Goal: Task Accomplishment & Management: Manage account settings

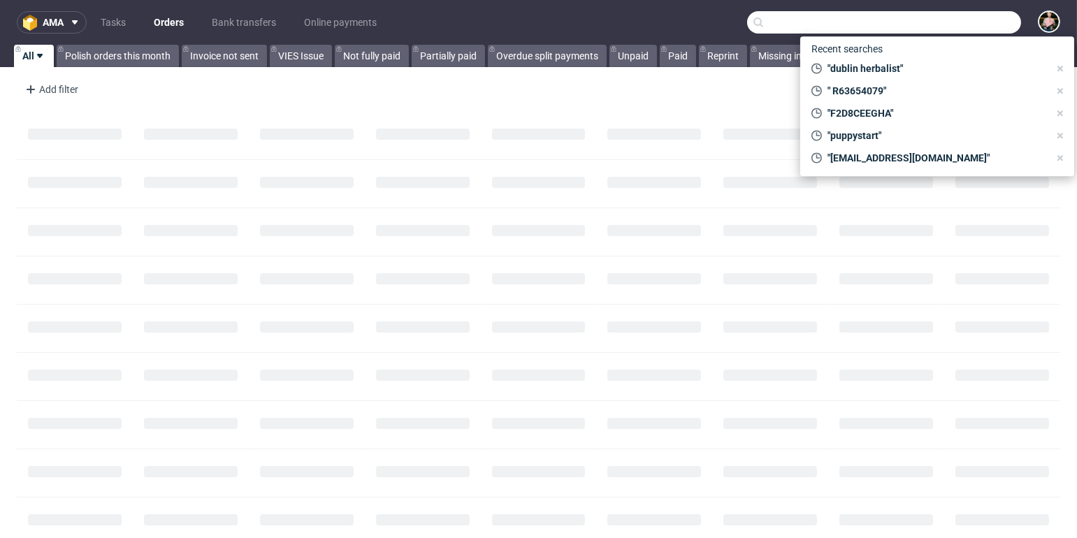
click at [962, 25] on input "text" at bounding box center [884, 22] width 274 height 22
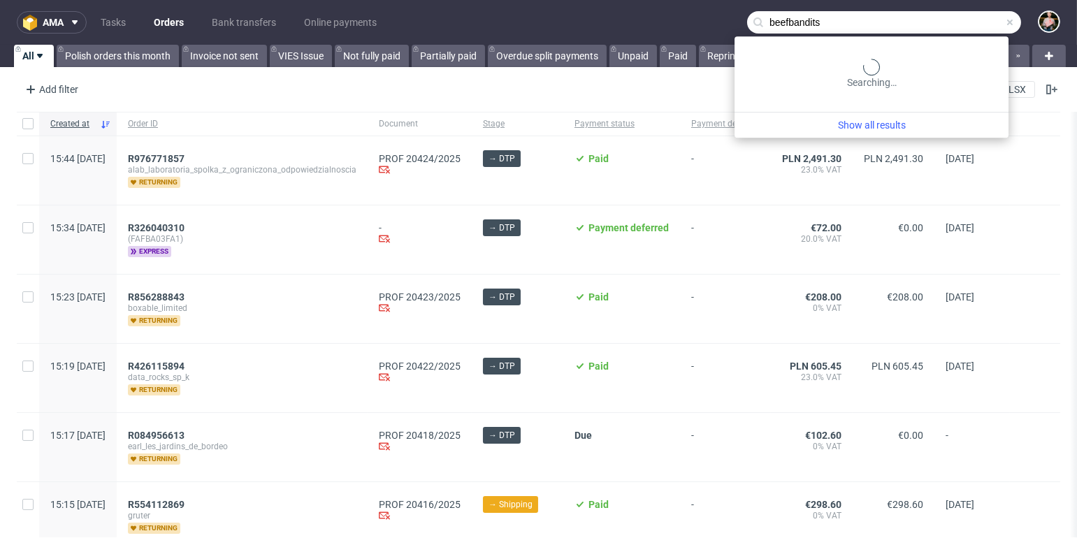
type input "beefbandits"
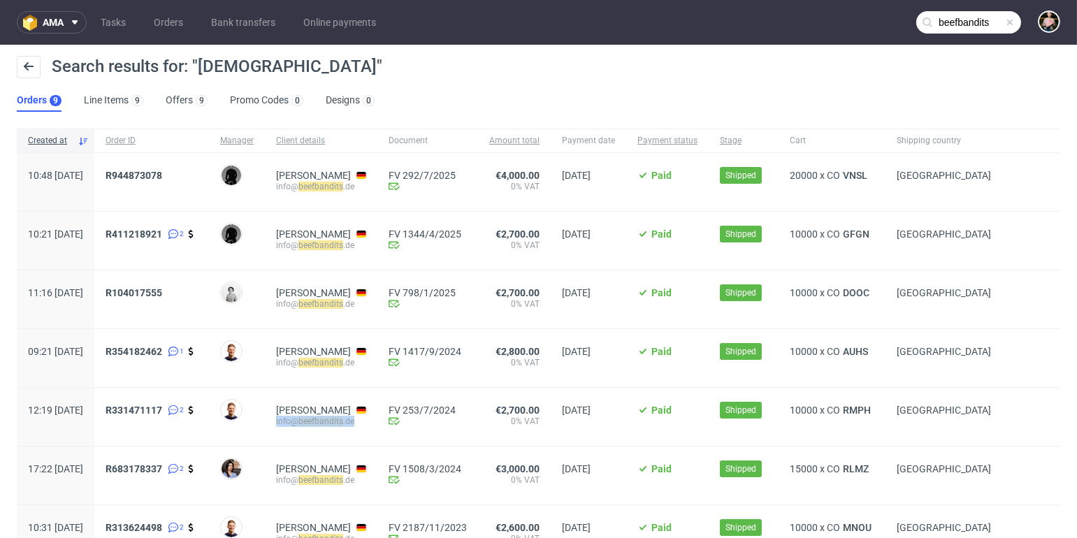
drag, startPoint x: 412, startPoint y: 425, endPoint x: 317, endPoint y: 422, distance: 94.4
click at [317, 422] on div "info@ beefbandits .de" at bounding box center [321, 421] width 90 height 11
copy div "info@ beefbandits .de"
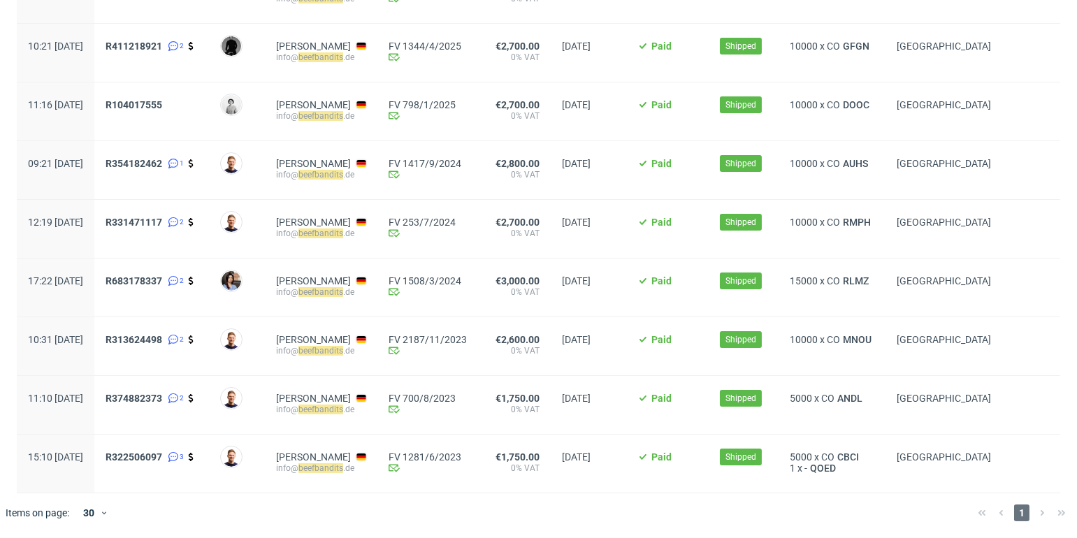
click at [265, 459] on div "Michał Wiszniewski" at bounding box center [237, 464] width 56 height 58
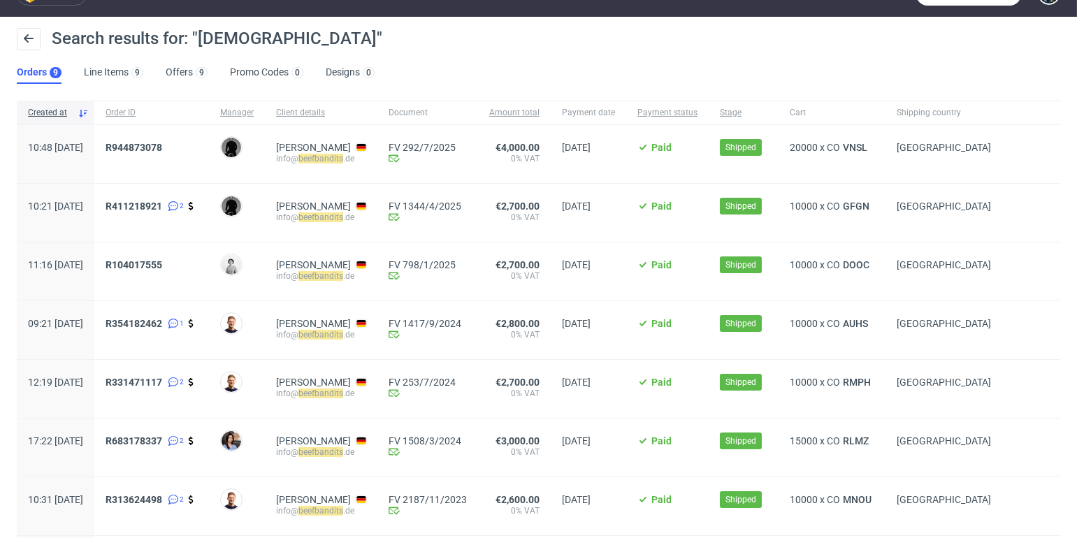
scroll to position [0, 0]
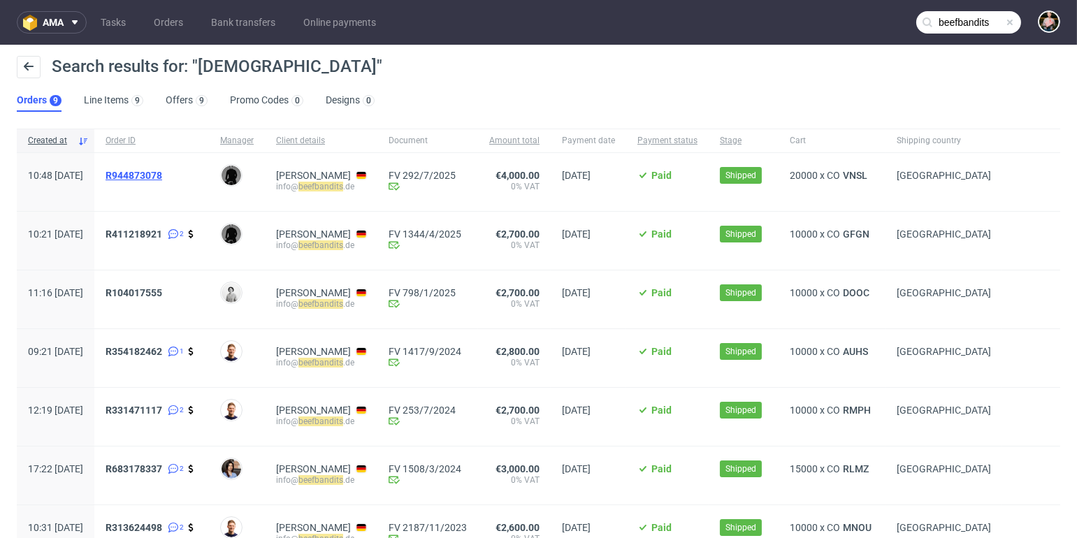
click at [162, 174] on span "R944873078" at bounding box center [134, 175] width 57 height 11
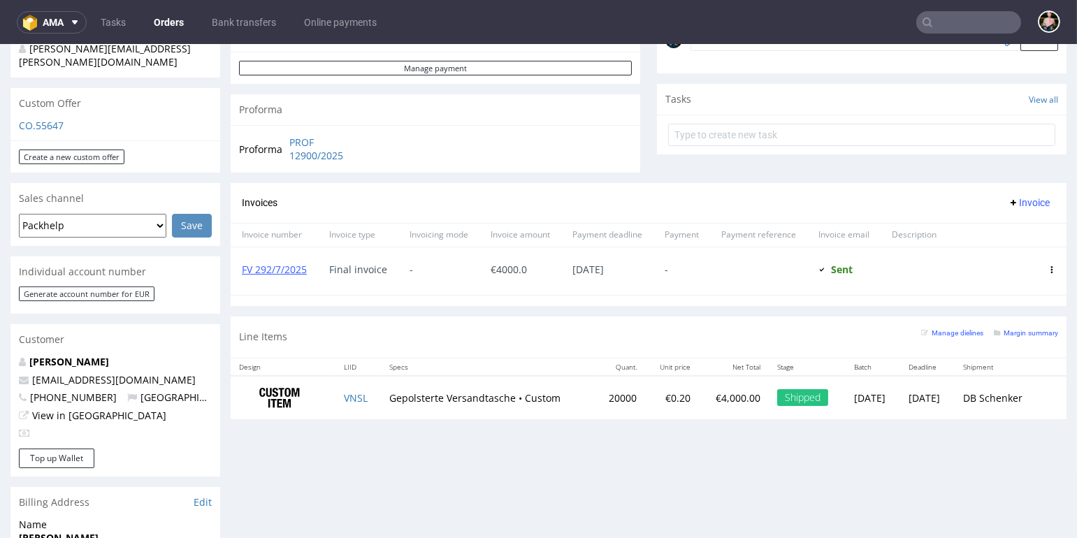
scroll to position [463, 0]
click at [71, 408] on link "View in [GEOGRAPHIC_DATA]" at bounding box center [99, 414] width 134 height 13
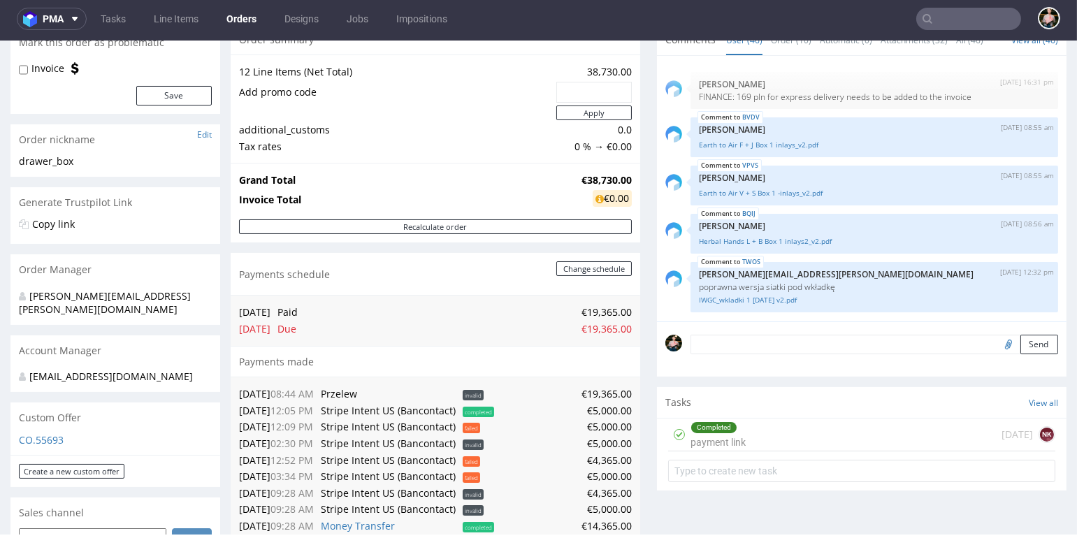
scroll to position [2678, 0]
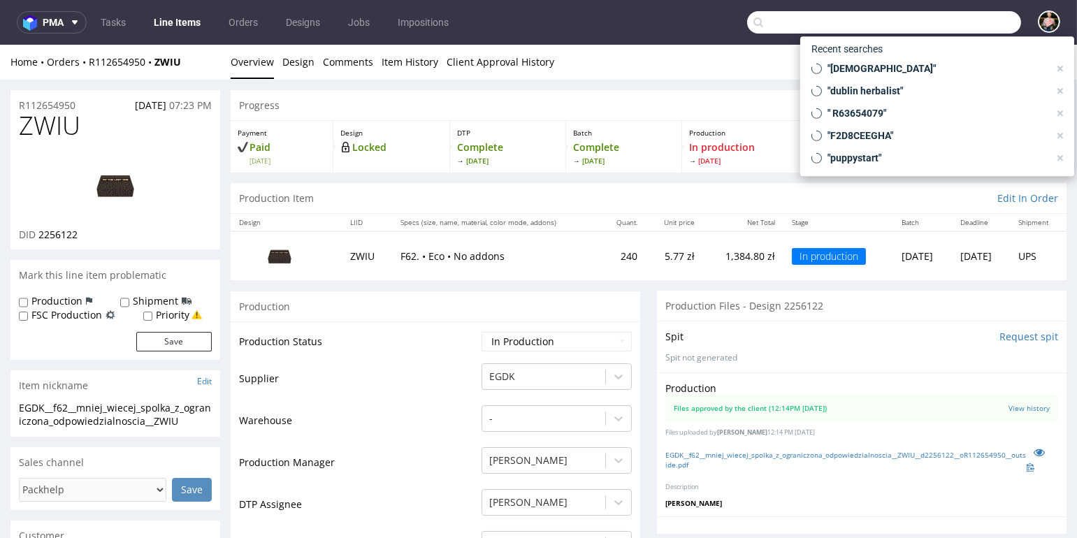
click at [965, 22] on input "text" at bounding box center [884, 22] width 274 height 22
paste input "R229993220"
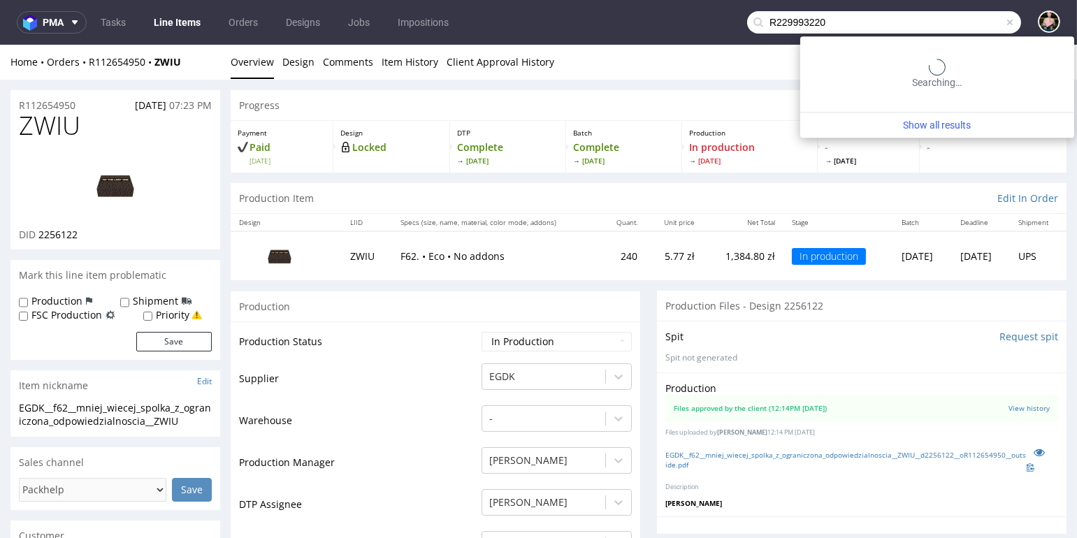
type input "R229993220"
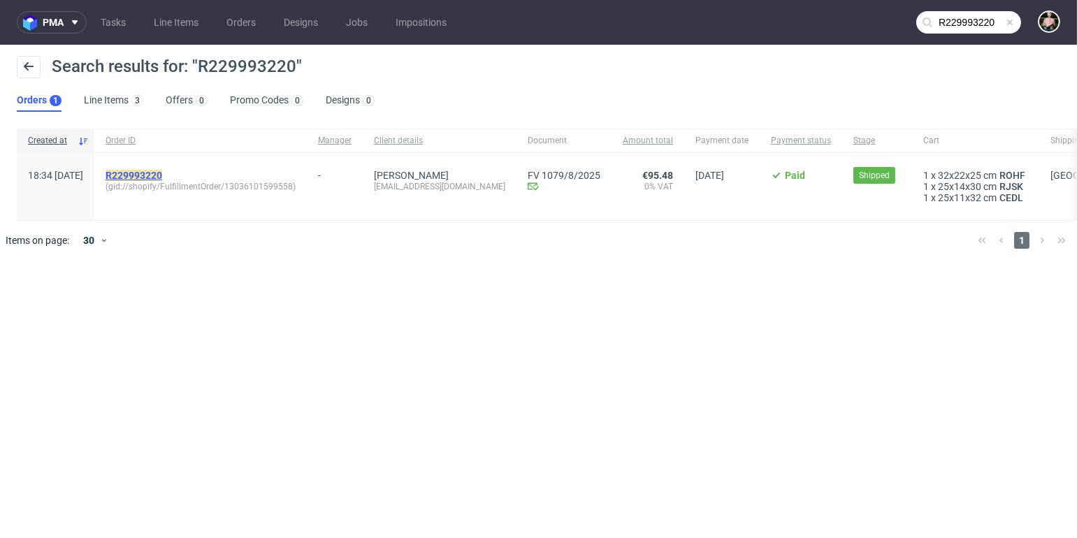
click at [162, 173] on mark "R229993220" at bounding box center [134, 175] width 57 height 11
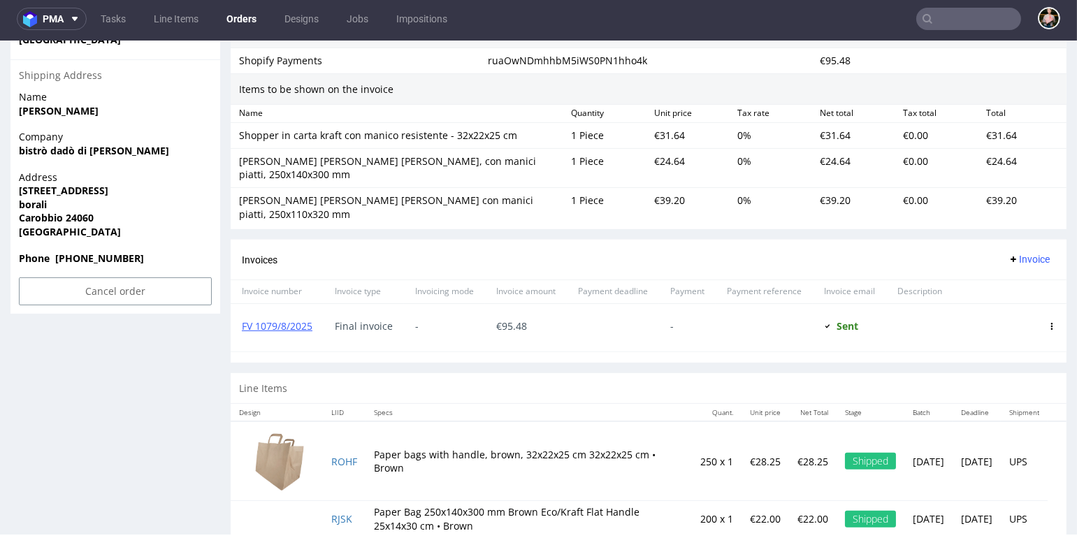
scroll to position [973, 0]
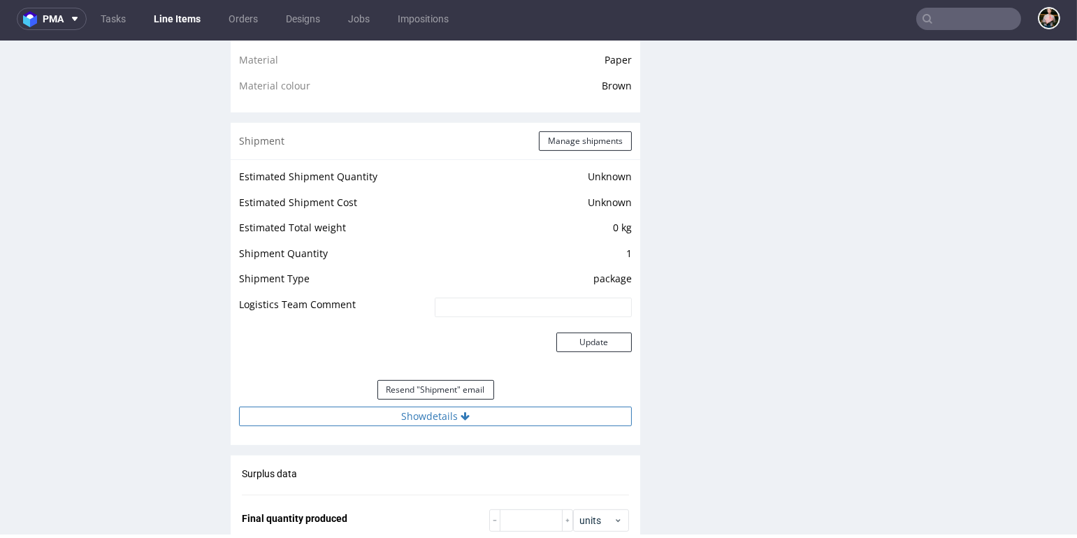
click at [418, 422] on button "Show details" at bounding box center [435, 417] width 393 height 20
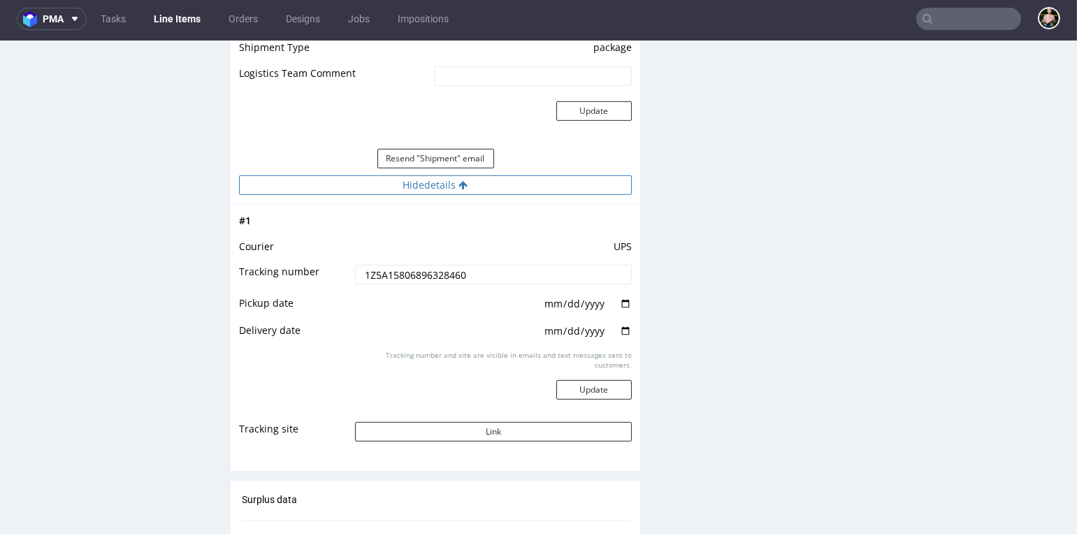
scroll to position [1395, 0]
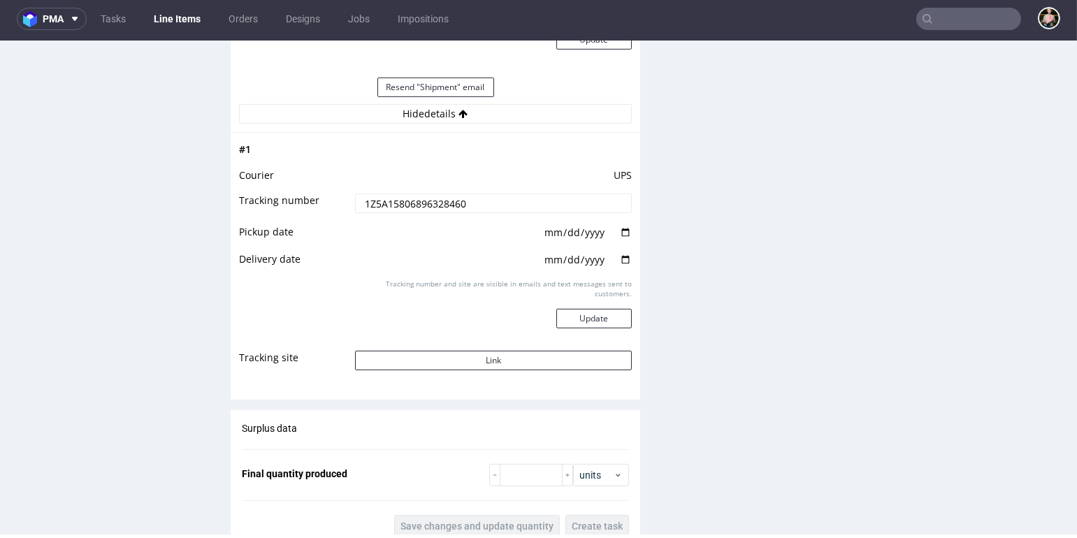
drag, startPoint x: 479, startPoint y: 197, endPoint x: 333, endPoint y: 194, distance: 146.1
click at [333, 194] on tr "Tracking number 1Z5A15806896328460" at bounding box center [435, 207] width 393 height 31
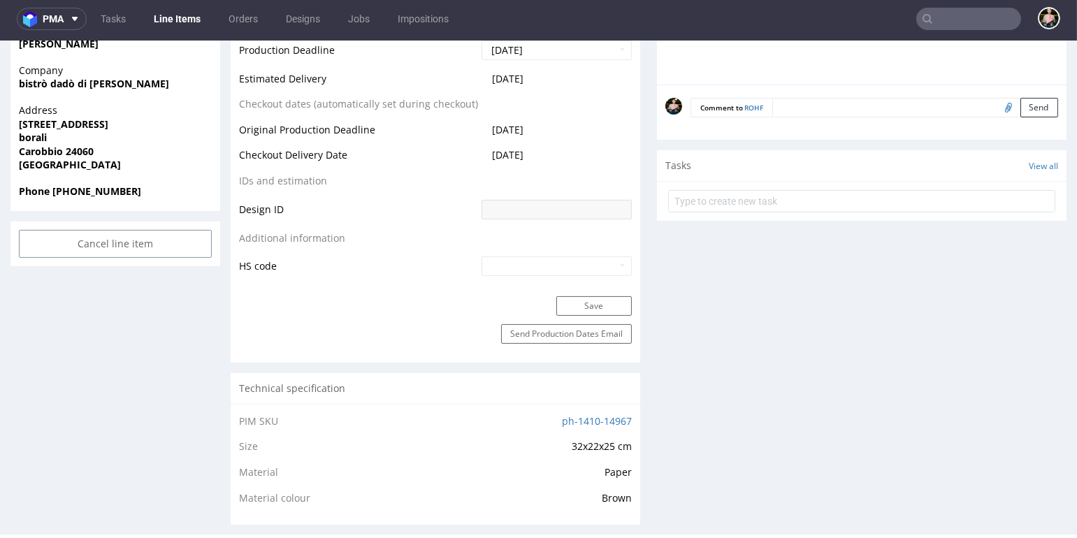
scroll to position [0, 0]
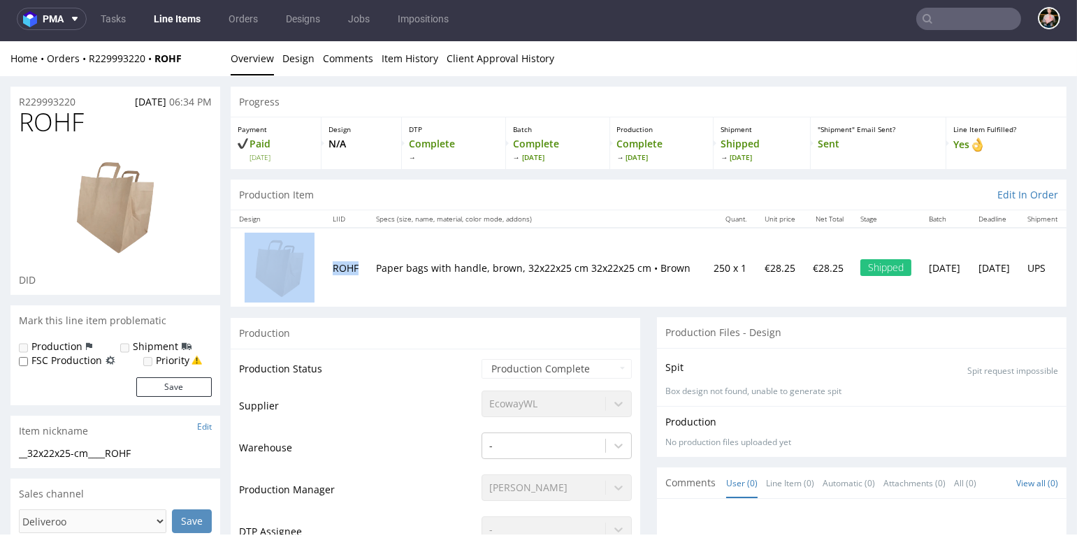
drag, startPoint x: 360, startPoint y: 269, endPoint x: 321, endPoint y: 268, distance: 39.1
click at [321, 268] on tr "ROHF Paper bags with handle, brown, 32x22x25 cm 32x22x25 cm • Brown 250 x 1 €28…" at bounding box center [649, 267] width 836 height 79
copy tr "ROHF"
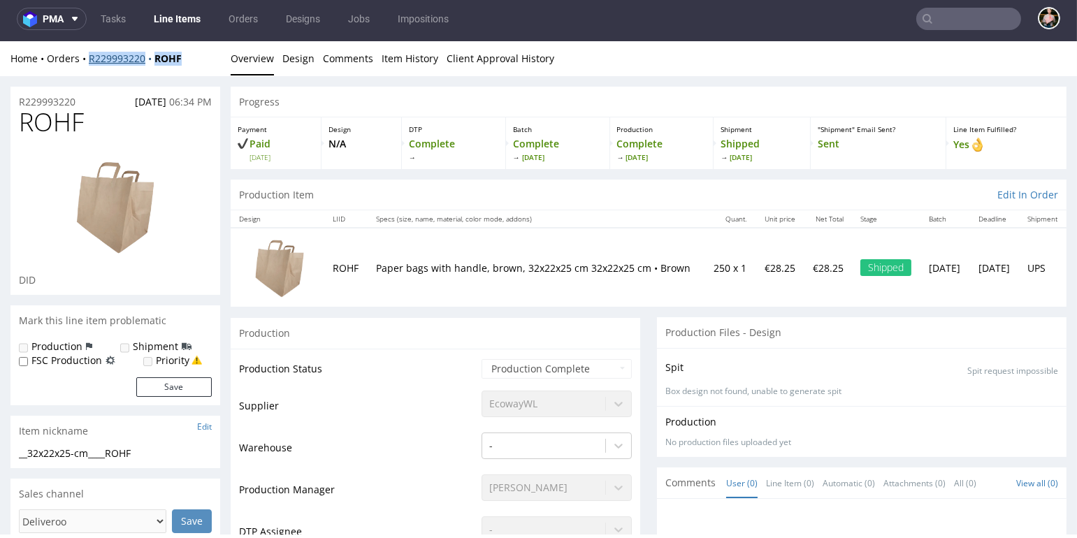
drag, startPoint x: 199, startPoint y: 60, endPoint x: 88, endPoint y: 60, distance: 111.1
click at [88, 60] on div "Home Orders R229993220 ROHF" at bounding box center [115, 59] width 210 height 14
copy div "R229993220 ROHF"
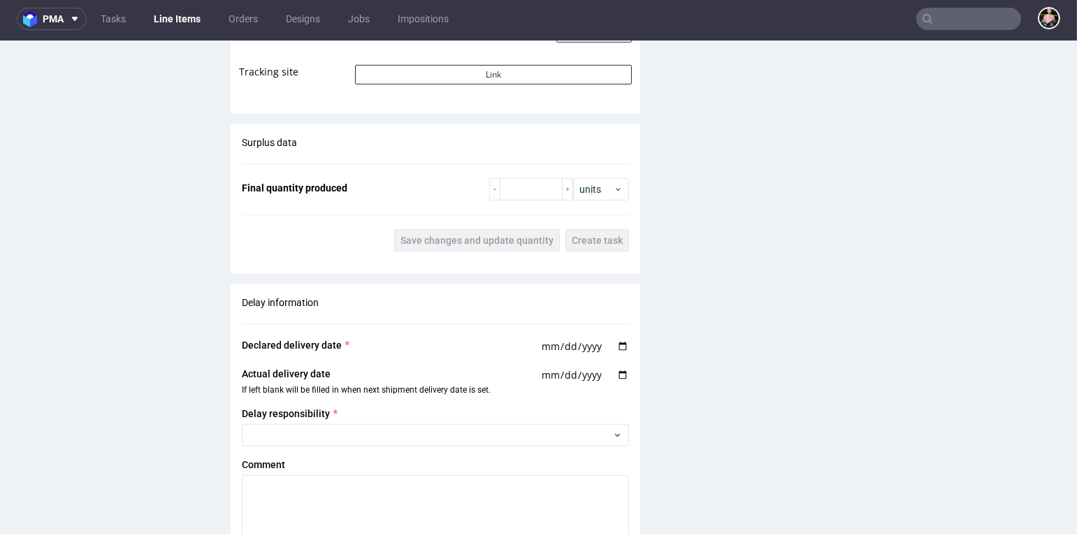
scroll to position [2186, 0]
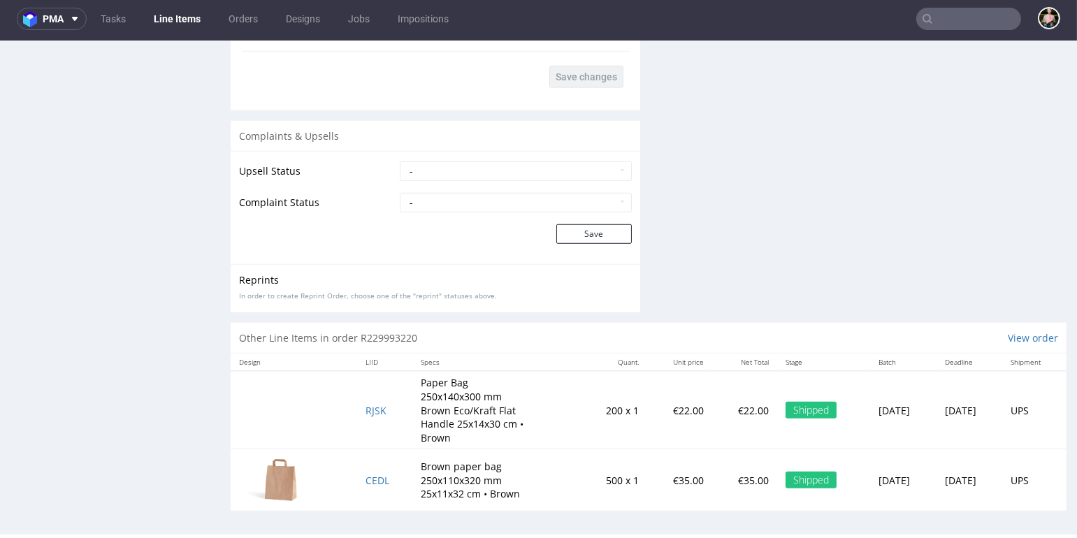
click at [381, 410] on td "RJSK" at bounding box center [384, 410] width 55 height 78
drag, startPoint x: 389, startPoint y: 409, endPoint x: 340, endPoint y: 403, distance: 49.3
click at [340, 404] on tr "RJSK Paper Bag 250x140x300 mm Brown Eco/Kraft Flat Handle 25x14x30 cm • Brown 2…" at bounding box center [649, 410] width 836 height 78
copy span "RJSK"
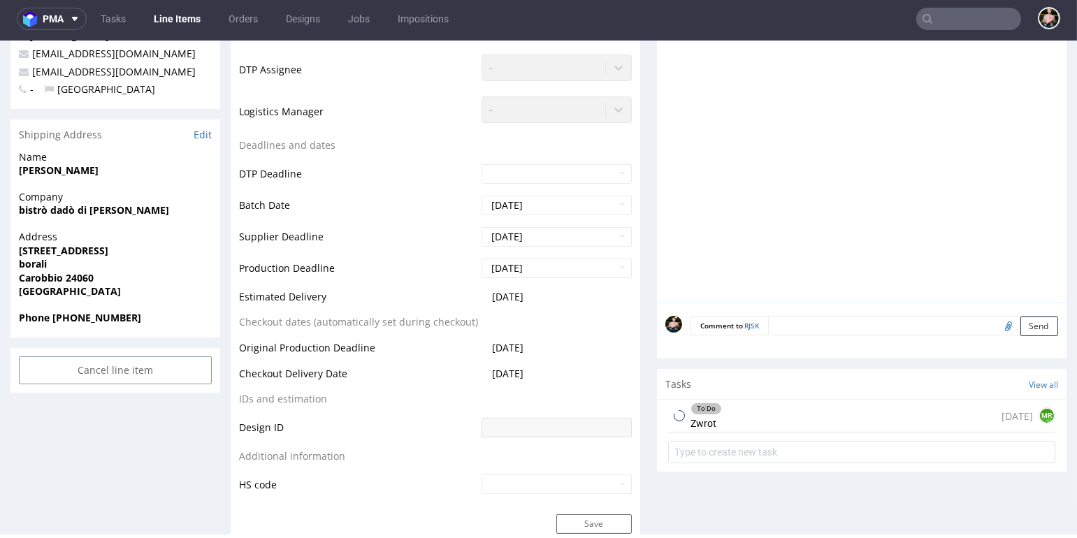
scroll to position [632, 0]
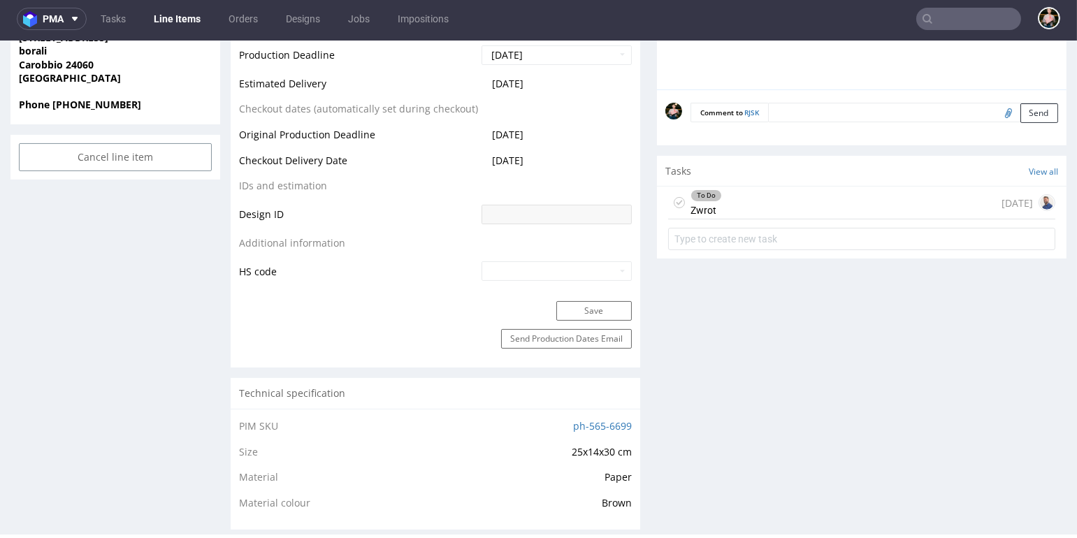
click at [806, 205] on div "To Do Zwrot 12 days ago" at bounding box center [861, 203] width 387 height 33
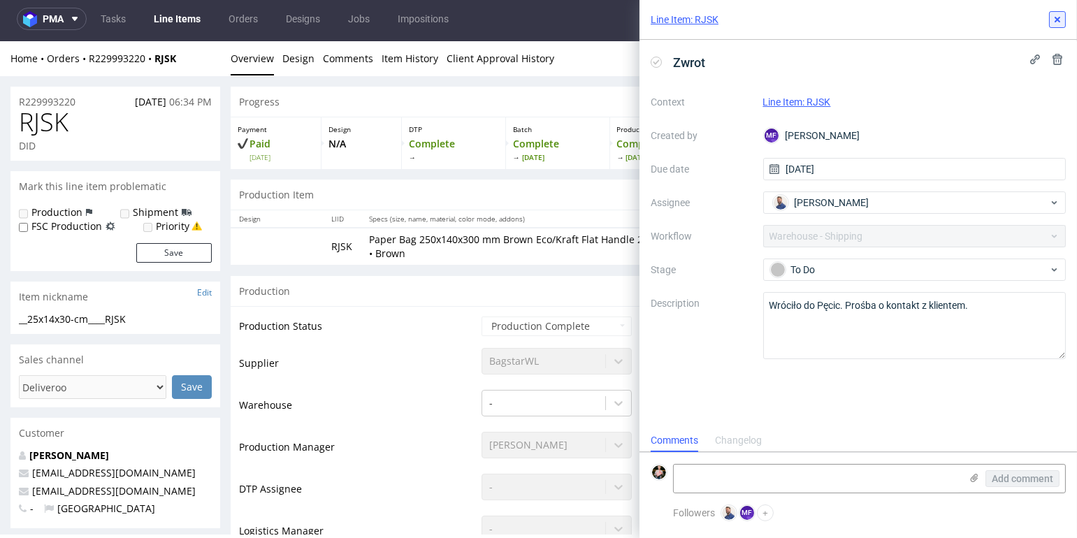
click at [1055, 17] on use at bounding box center [1057, 20] width 6 height 6
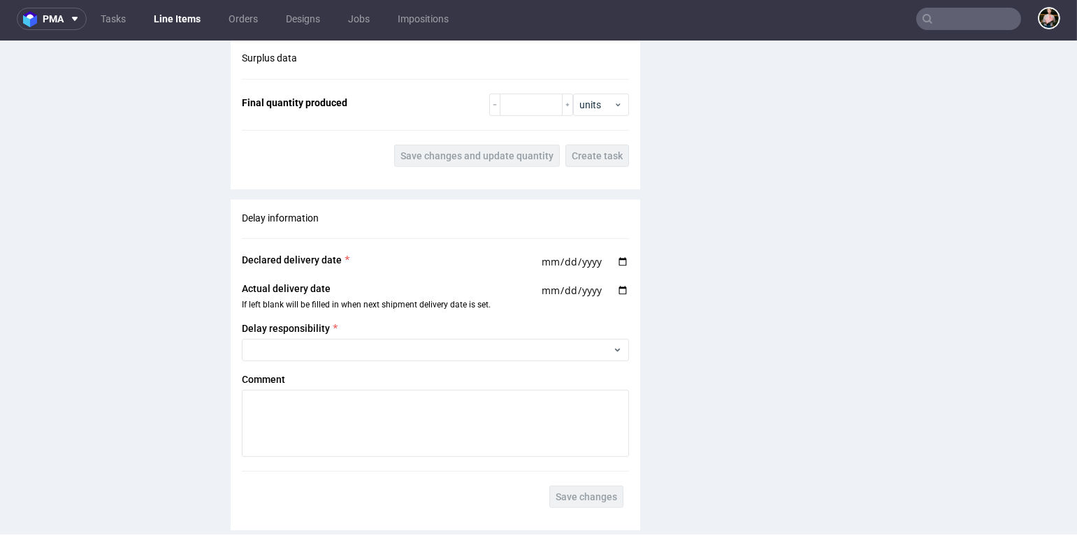
scroll to position [1888, 0]
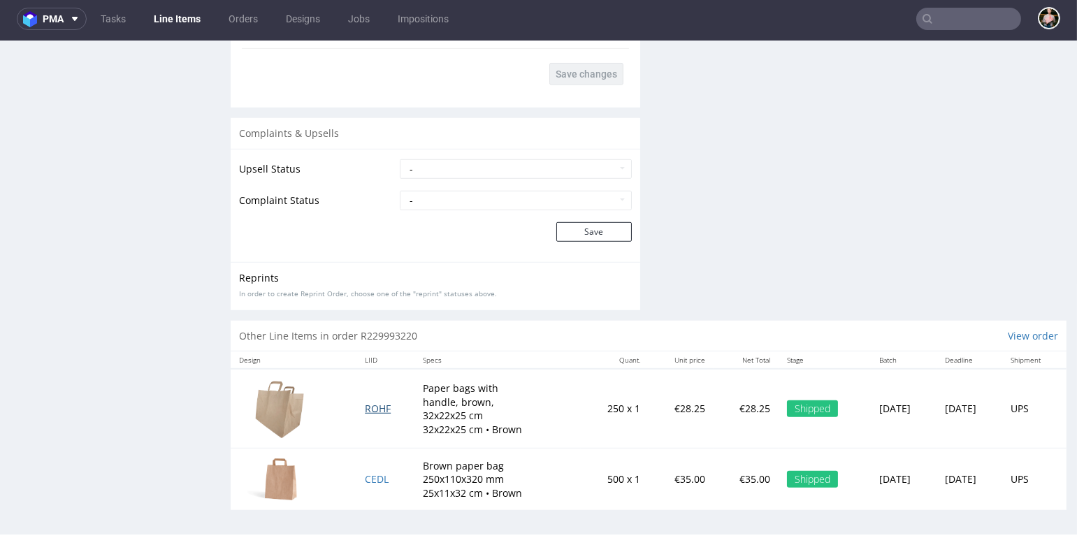
click at [368, 407] on span "ROHF" at bounding box center [378, 408] width 26 height 13
click at [365, 477] on span "CEDL" at bounding box center [377, 478] width 24 height 13
drag, startPoint x: 390, startPoint y: 475, endPoint x: 356, endPoint y: 473, distance: 33.6
click at [356, 474] on td "CEDL" at bounding box center [385, 480] width 58 height 62
drag, startPoint x: 344, startPoint y: 477, endPoint x: 381, endPoint y: 478, distance: 37.0
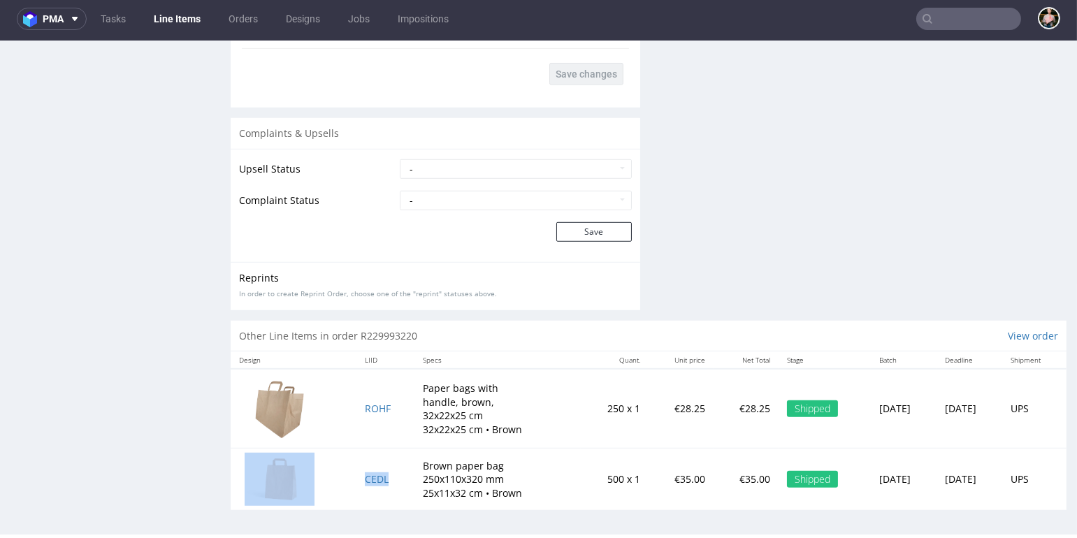
click at [381, 478] on tr "CEDL Brown paper bag 250x110x320 mm 25x11x32 cm • Brown 500 x 1 €35.00 €35.00 S…" at bounding box center [649, 480] width 836 height 62
copy tr "CEDL"
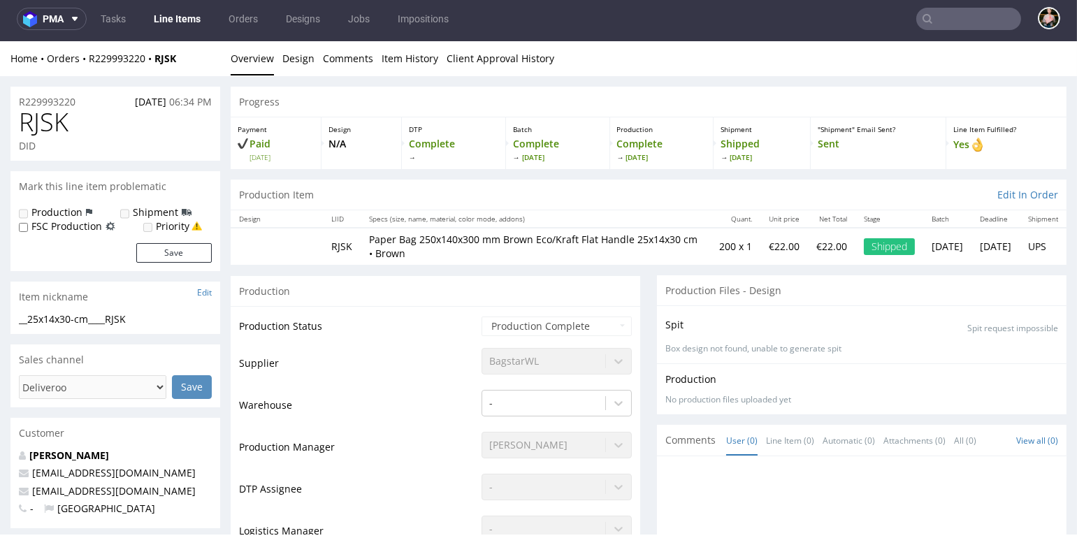
scroll to position [0, 0]
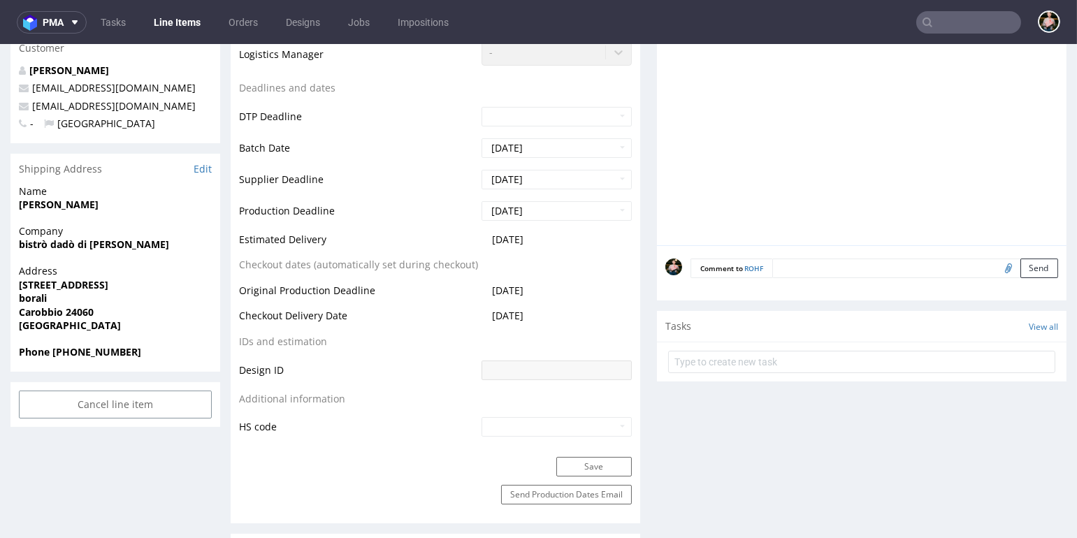
scroll to position [524, 0]
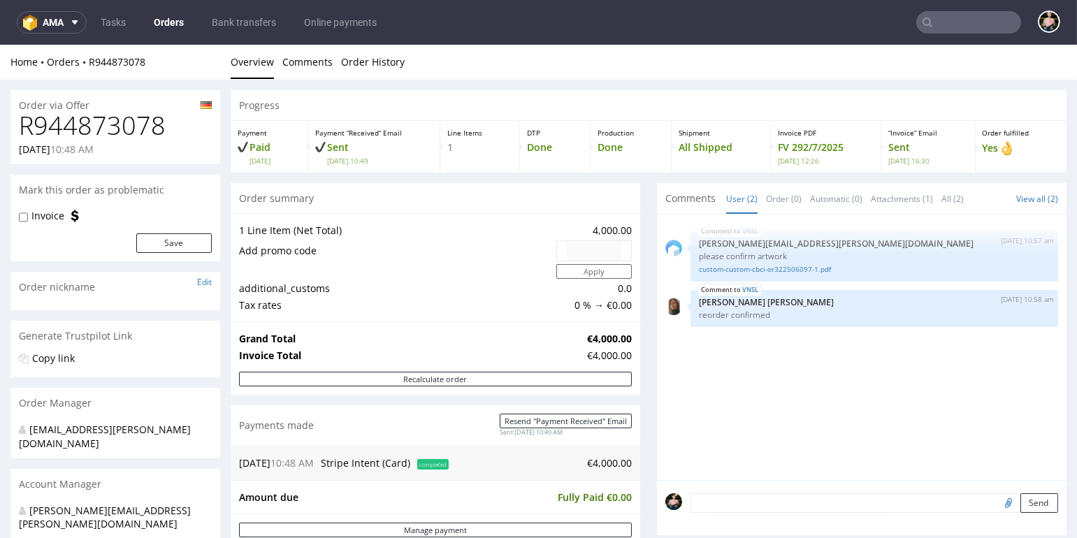
scroll to position [463, 0]
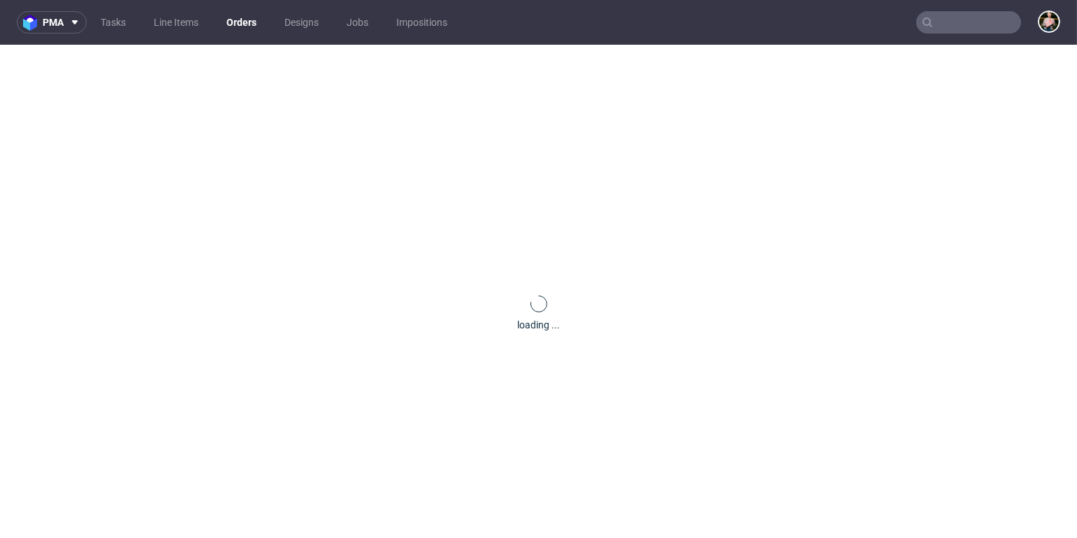
scroll to position [657, 0]
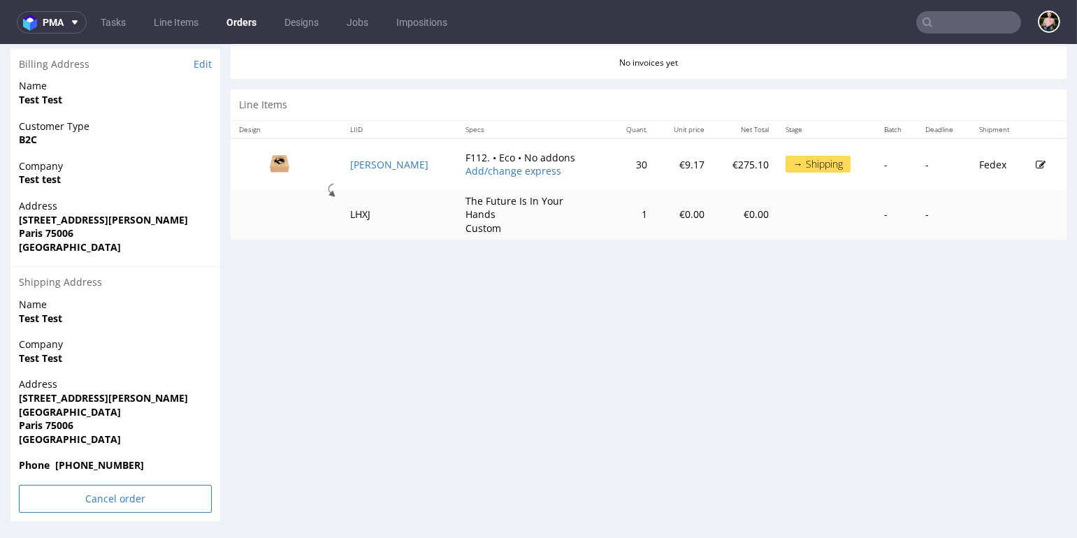
click at [112, 495] on input "Cancel order" at bounding box center [115, 499] width 193 height 28
click at [91, 456] on link "Yes" at bounding box center [94, 461] width 40 height 21
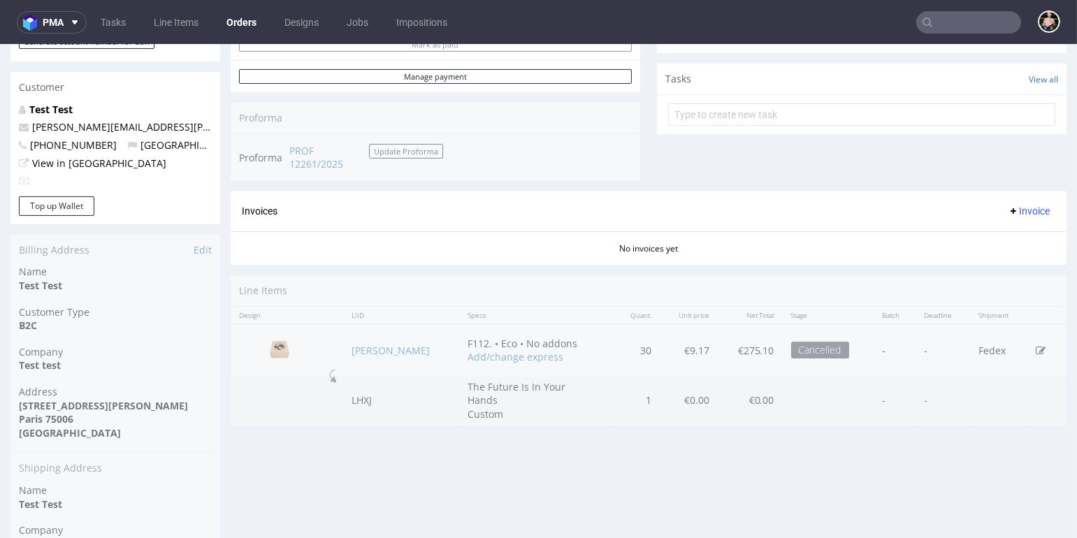
scroll to position [511, 0]
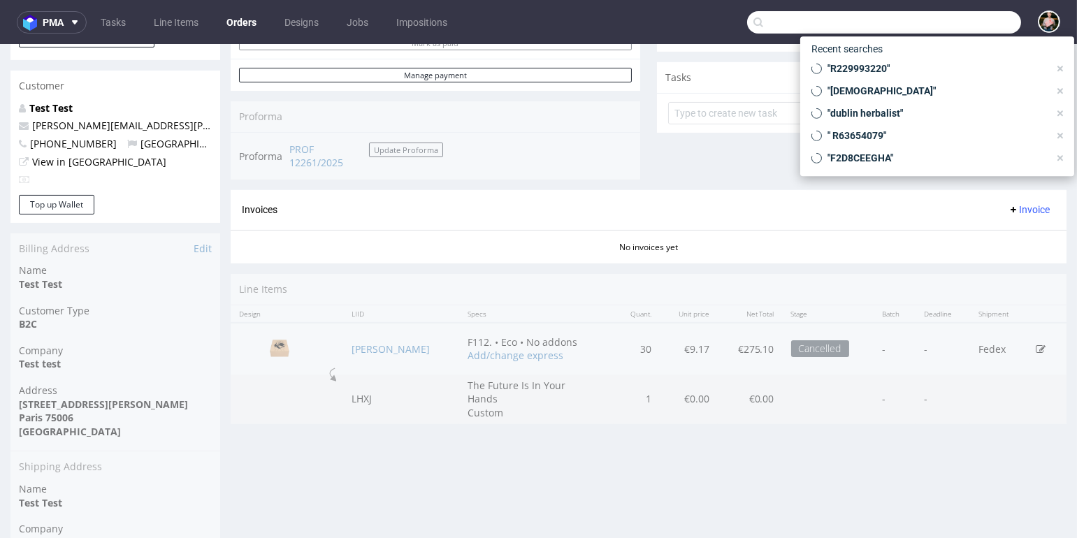
click at [989, 22] on input "text" at bounding box center [884, 22] width 274 height 22
paste input "export@cfvfood.com"
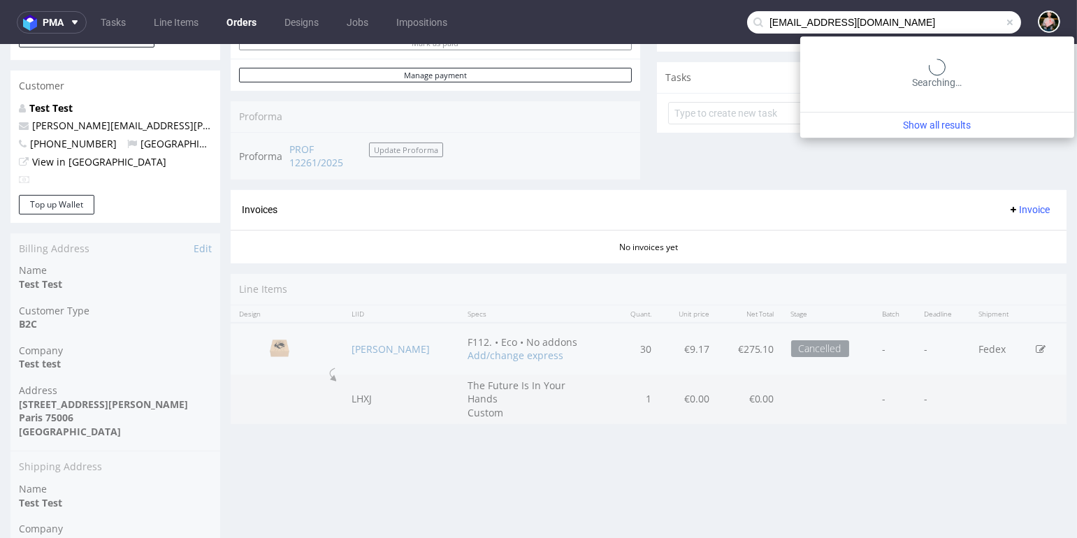
type input "export@cfvfood.com"
